Goal: Information Seeking & Learning: Find specific page/section

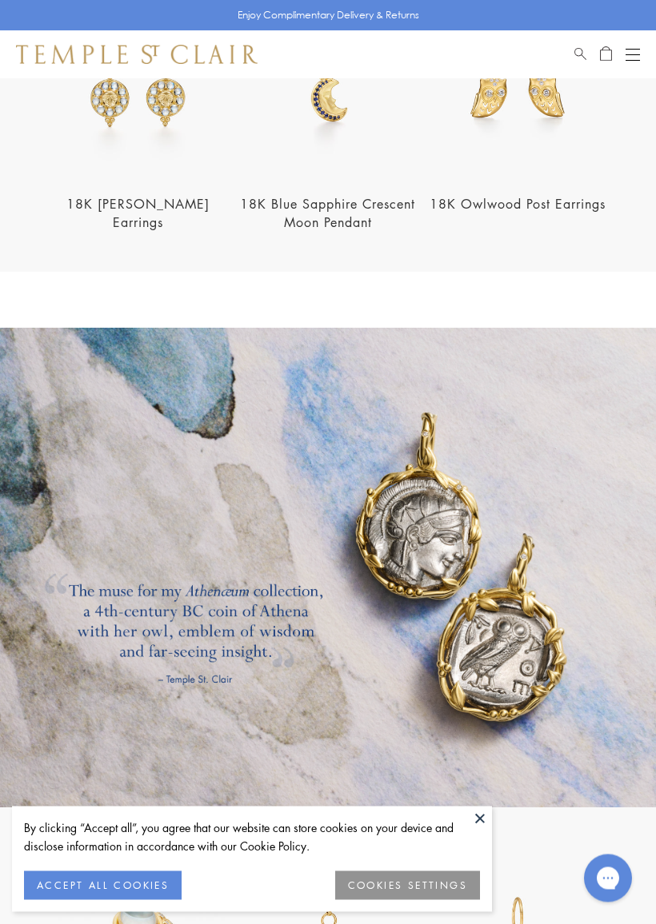
scroll to position [1597, 0]
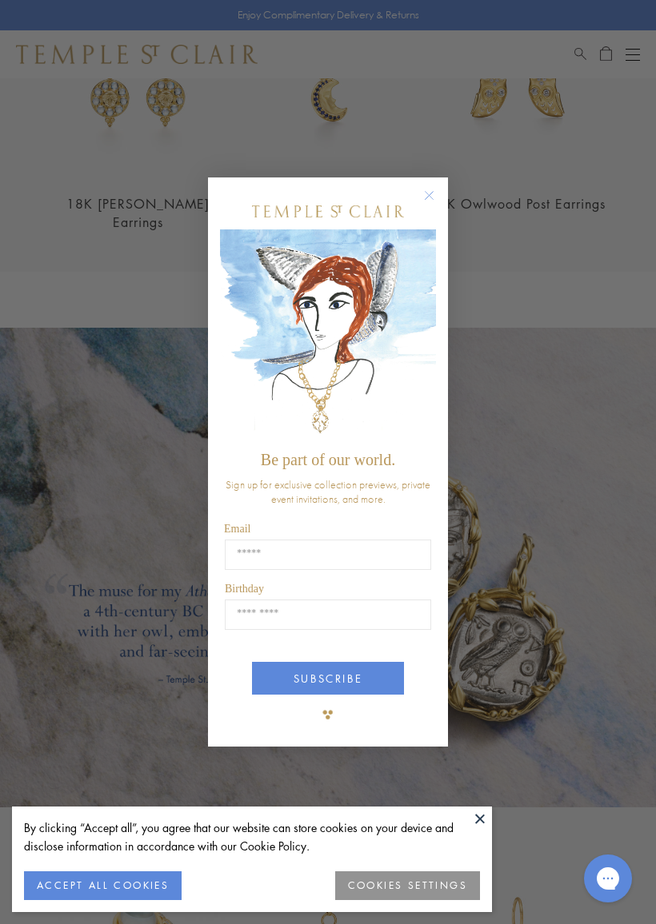
click at [422, 299] on img "POPUP Form" at bounding box center [328, 335] width 216 height 213
click at [425, 194] on circle "Close dialog" at bounding box center [429, 195] width 19 height 19
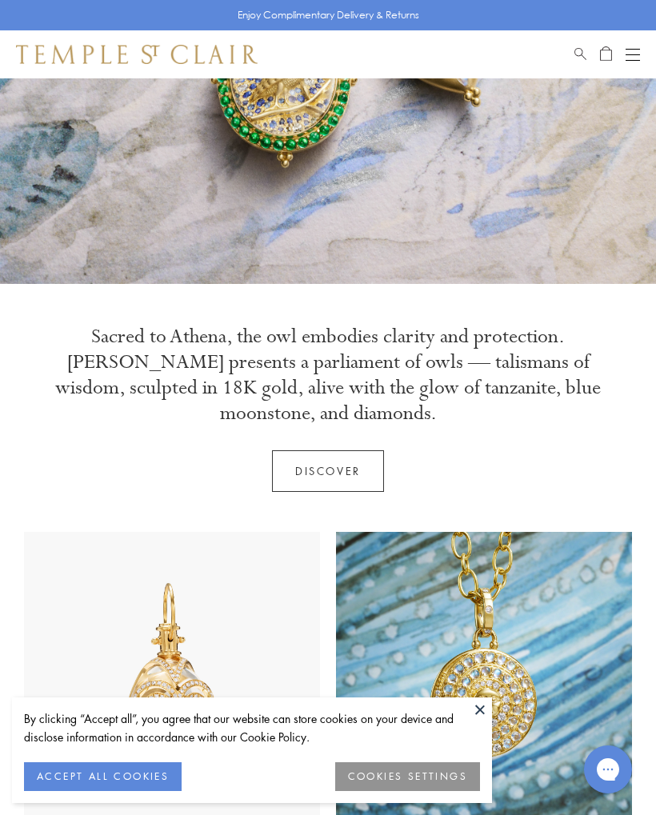
scroll to position [262, 0]
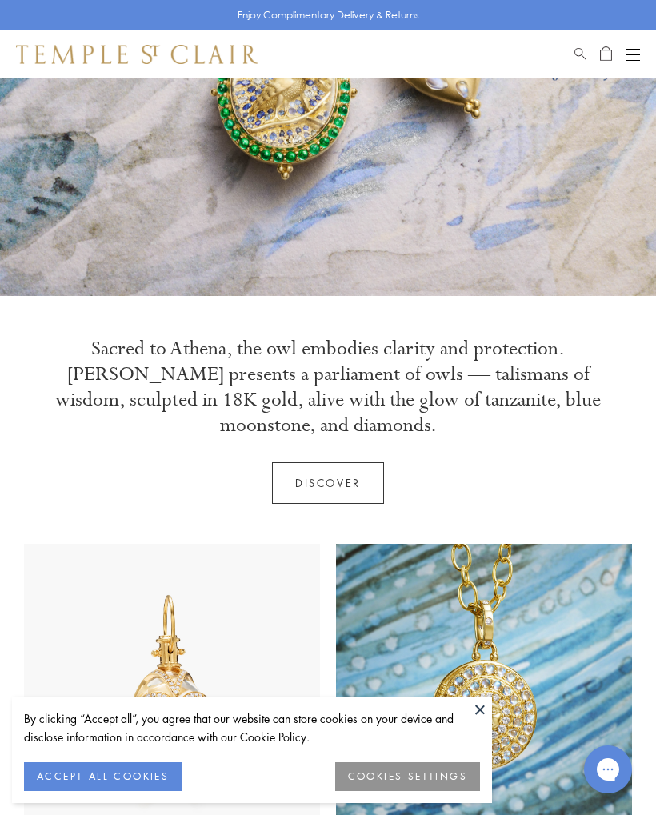
click at [330, 480] on link "Discover" at bounding box center [328, 483] width 112 height 42
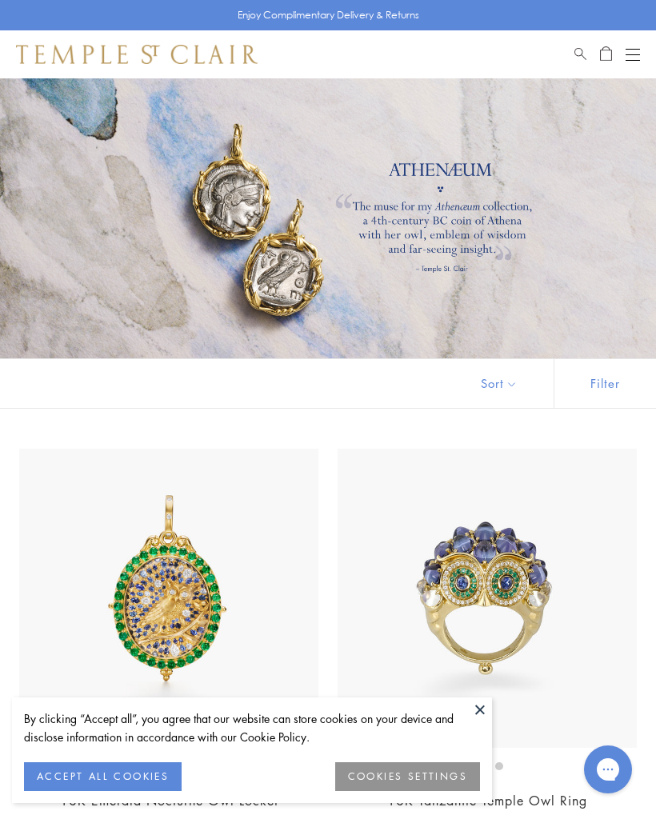
click at [600, 385] on button "Filter" at bounding box center [604, 383] width 102 height 49
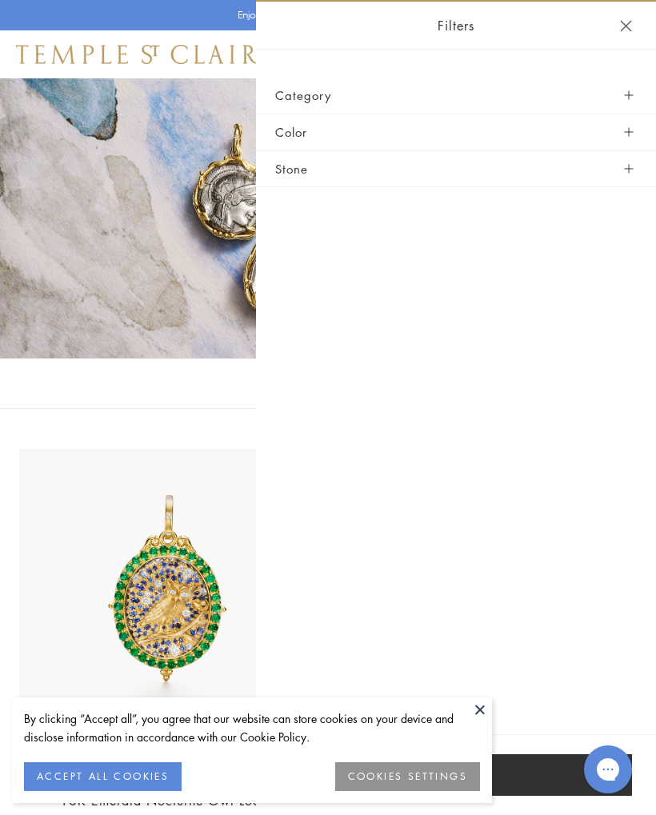
click at [328, 161] on button "Stone" at bounding box center [455, 169] width 361 height 36
click at [327, 102] on button "Category" at bounding box center [455, 96] width 361 height 36
click at [308, 88] on button "Category" at bounding box center [455, 96] width 361 height 36
click at [624, 96] on span "button" at bounding box center [628, 95] width 9 height 9
click at [484, 708] on button at bounding box center [480, 709] width 24 height 24
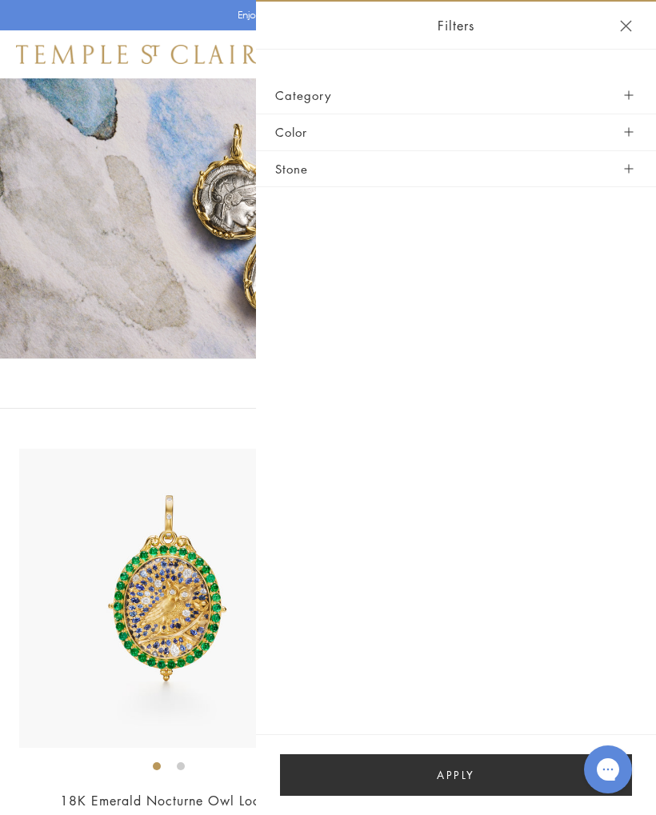
click at [620, 170] on button "Stone" at bounding box center [455, 169] width 361 height 36
click at [619, 30] on header "Filters" at bounding box center [456, 26] width 400 height 48
click at [616, 34] on header "Filters" at bounding box center [456, 26] width 400 height 48
click at [624, 23] on button "Close navigation" at bounding box center [626, 26] width 12 height 12
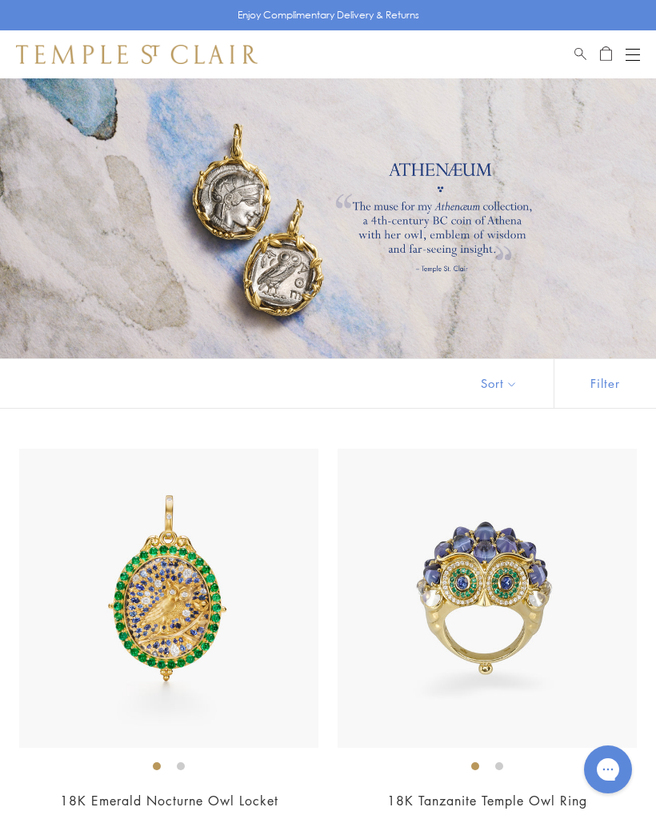
click at [500, 381] on button "Sort" at bounding box center [498, 383] width 109 height 49
click at [508, 385] on button "Sort" at bounding box center [498, 383] width 109 height 49
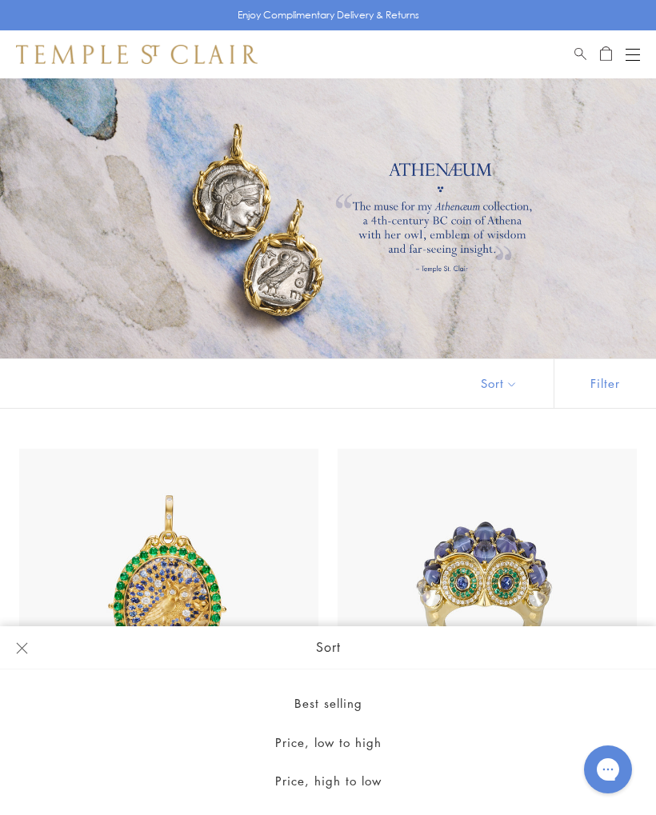
click at [596, 470] on img at bounding box center [486, 597] width 299 height 299
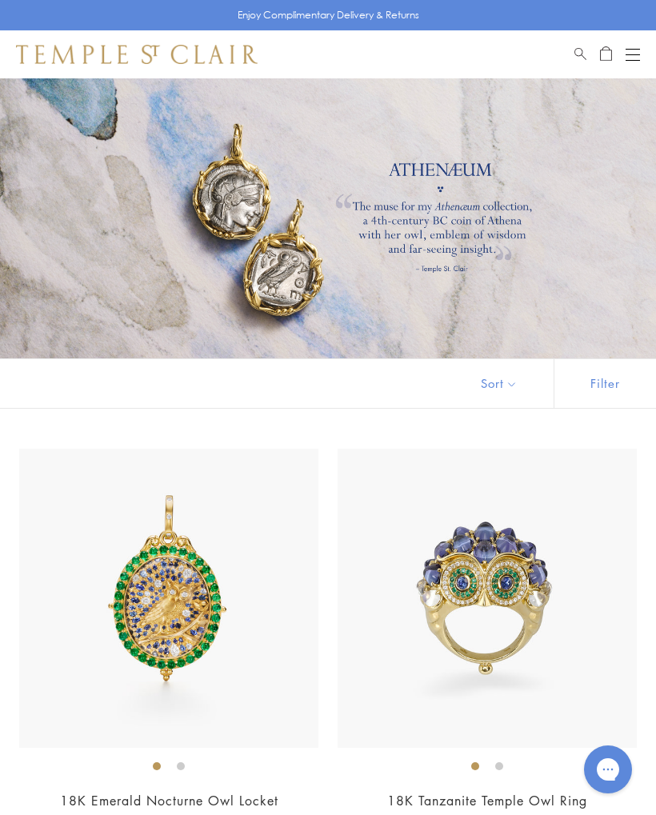
click at [610, 385] on button "Filter" at bounding box center [604, 383] width 102 height 49
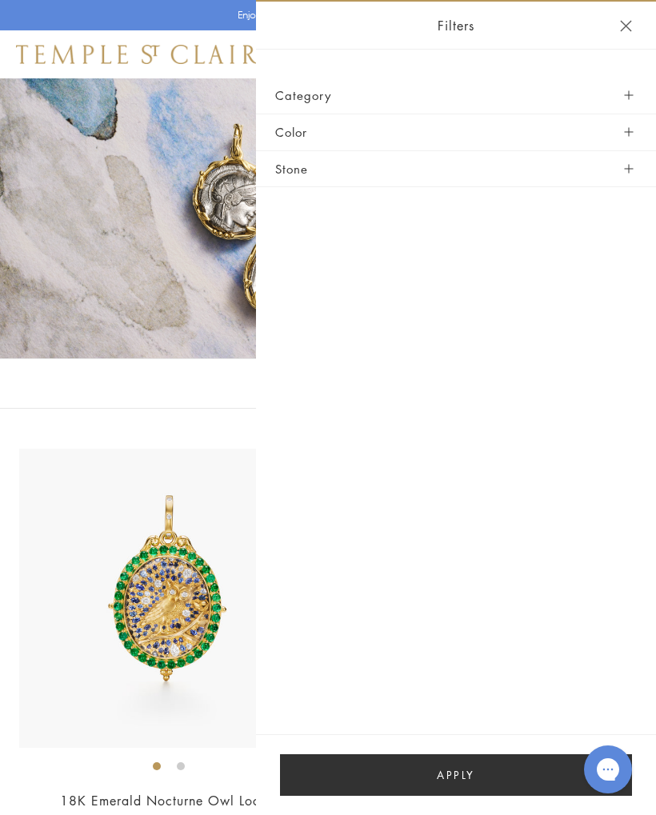
click at [626, 93] on span "button" at bounding box center [628, 95] width 9 height 9
click at [311, 173] on button "Stone" at bounding box center [455, 169] width 361 height 36
click at [626, 176] on button "Stone" at bounding box center [455, 169] width 361 height 36
click at [628, 30] on button "Close navigation" at bounding box center [626, 26] width 12 height 12
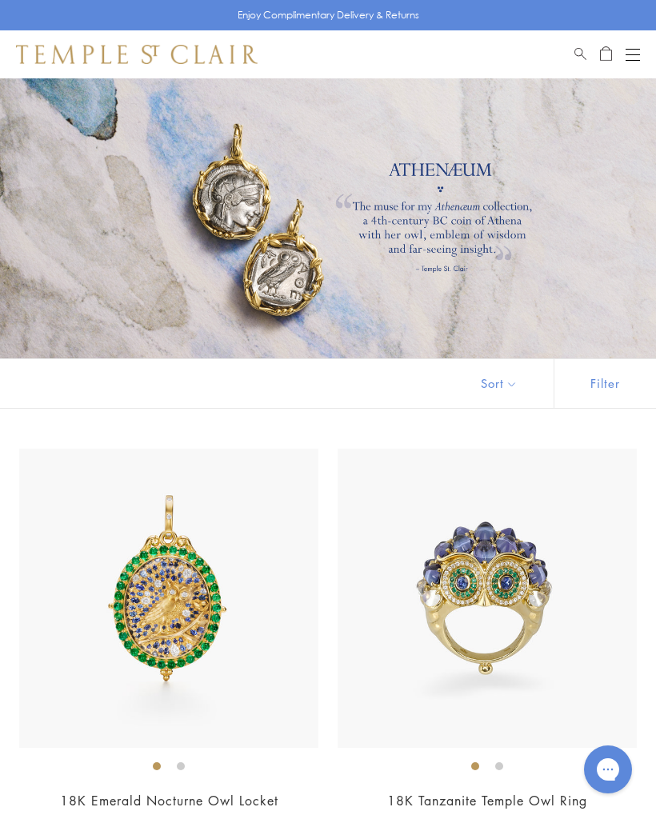
click at [564, 68] on div "Shop Shop Categories Amulets Pendants & Charms Lockets Chains & Leather Cords E…" at bounding box center [328, 54] width 656 height 48
click at [576, 53] on span "Search" at bounding box center [580, 52] width 12 height 14
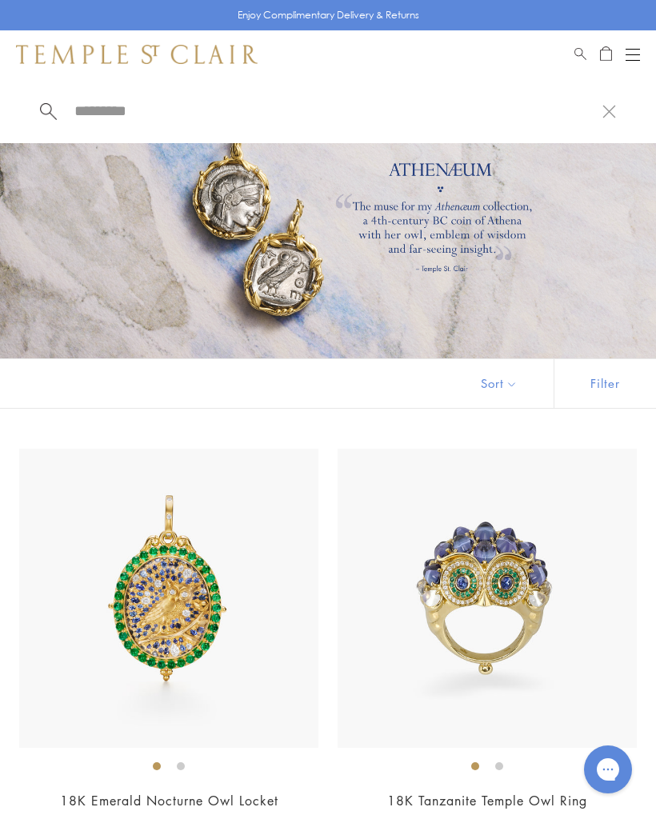
click at [117, 115] on input "search" at bounding box center [337, 111] width 529 height 18
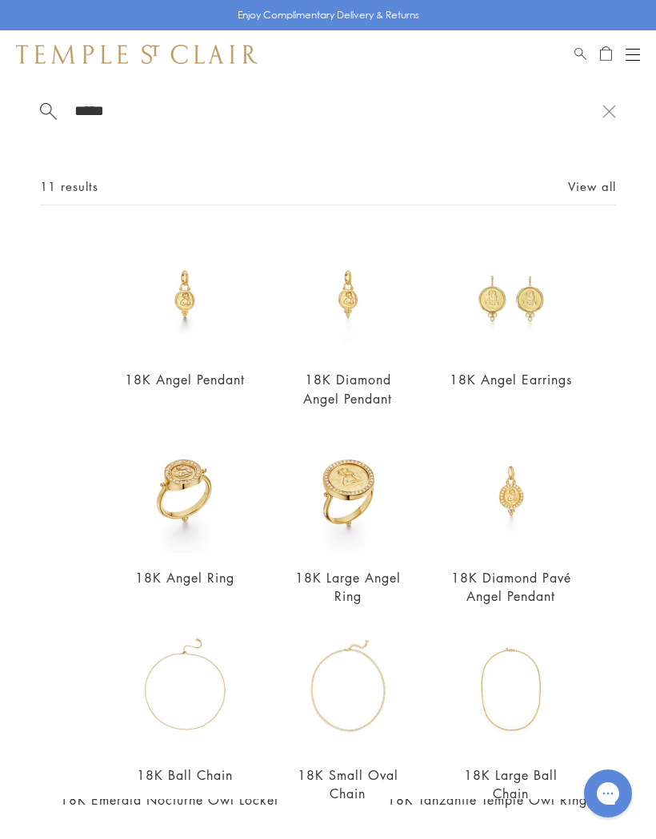
type input "*****"
click at [206, 389] on link "18K Angel Pendant" at bounding box center [185, 380] width 120 height 18
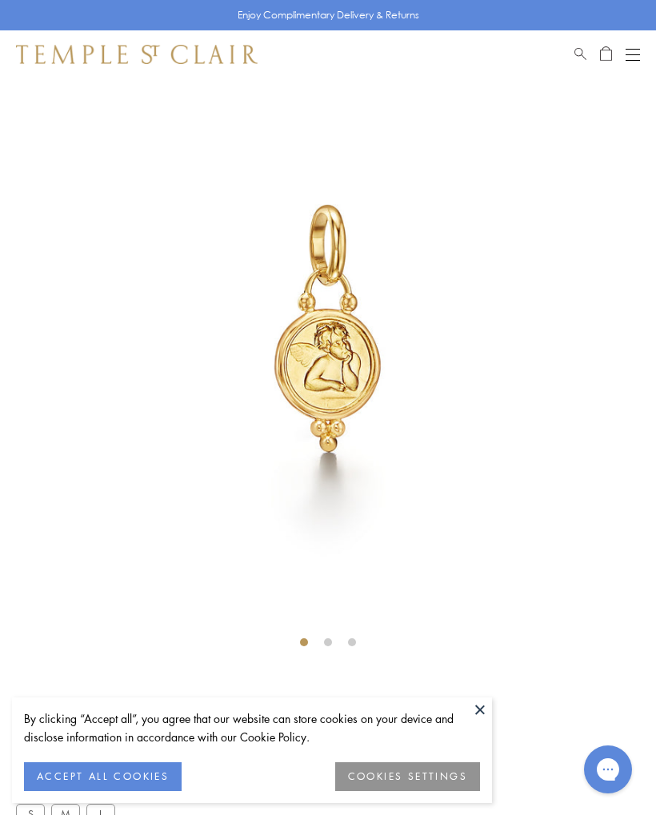
click at [153, 777] on button "ACCEPT ALL COOKIES" at bounding box center [102, 776] width 157 height 29
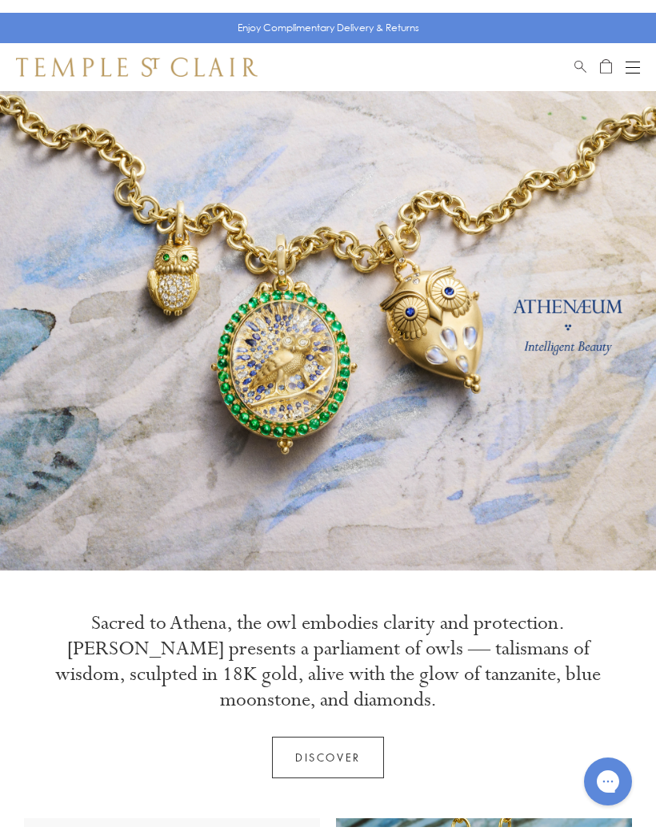
scroll to position [262, 0]
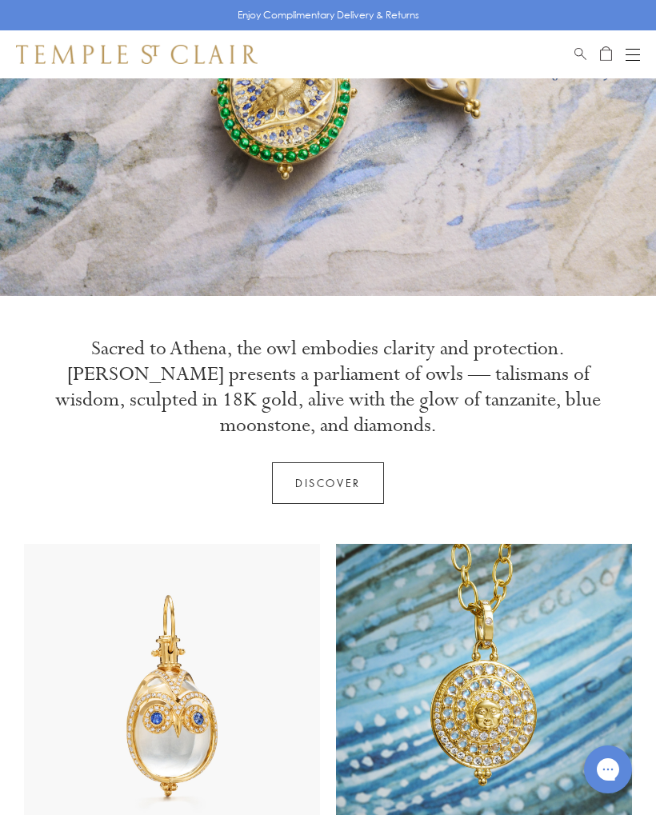
click at [576, 58] on link "Search" at bounding box center [580, 54] width 12 height 19
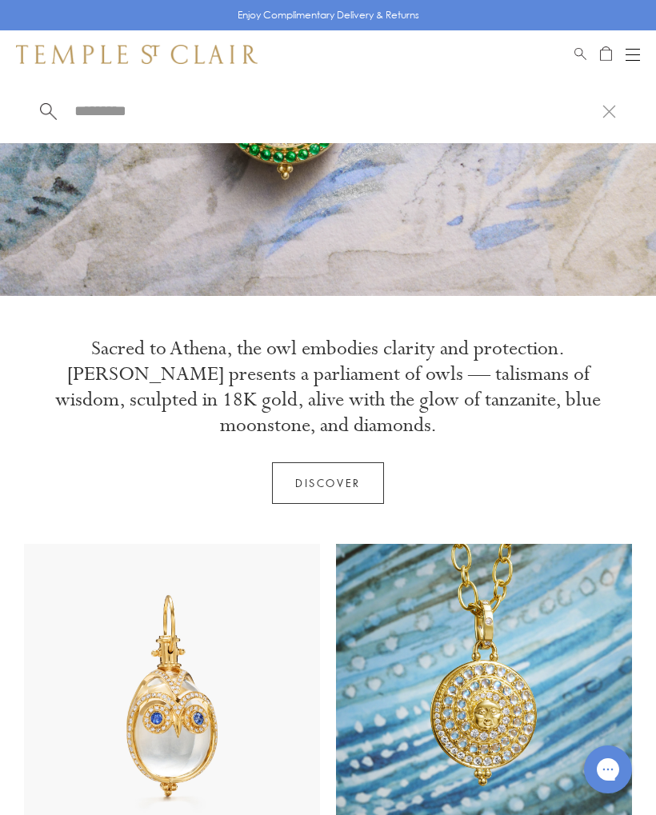
click at [118, 120] on input "search" at bounding box center [337, 111] width 529 height 18
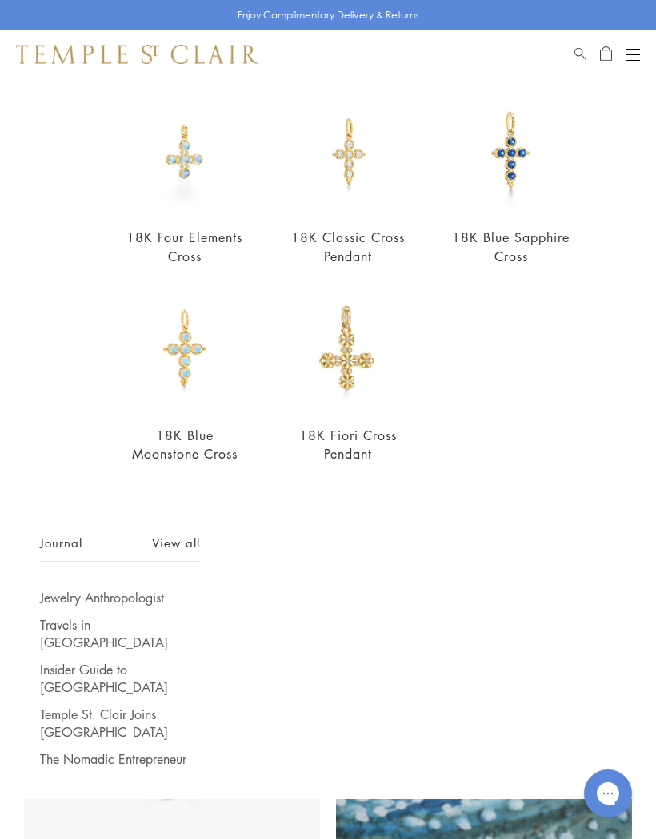
scroll to position [142, 0]
type input "*****"
click at [187, 552] on link "View all" at bounding box center [176, 544] width 48 height 18
